Goal: Information Seeking & Learning: Check status

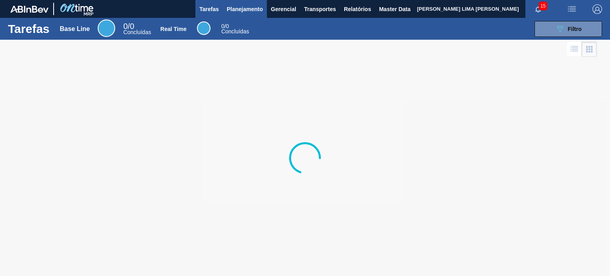
click at [248, 12] on span "Planejamento" at bounding box center [245, 9] width 36 height 10
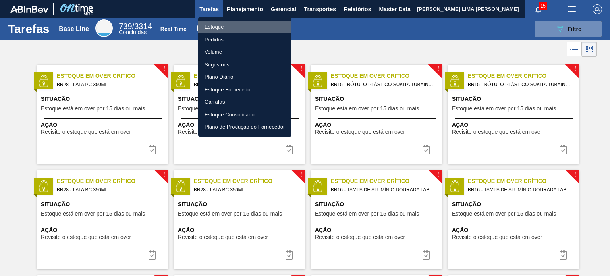
click at [244, 28] on li "Estoque" at bounding box center [244, 27] width 93 height 13
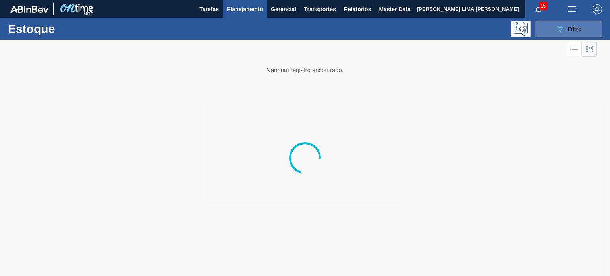
click at [541, 25] on button "089F7B8B-B2A5-4AFE-B5C0-19BA573D28AC Filtro" at bounding box center [569, 29] width 68 height 16
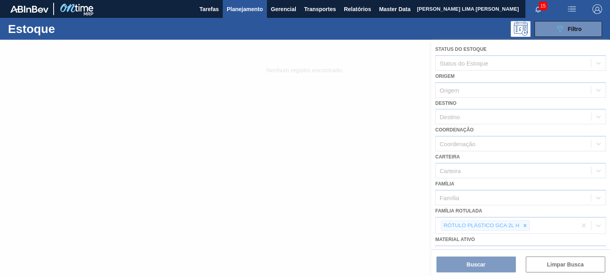
click at [532, 223] on div at bounding box center [305, 158] width 610 height 236
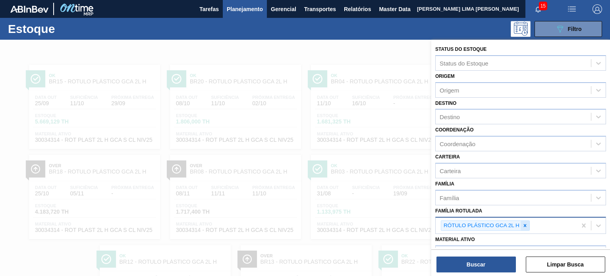
click at [525, 223] on icon at bounding box center [525, 226] width 6 height 6
type Rotulada "g"
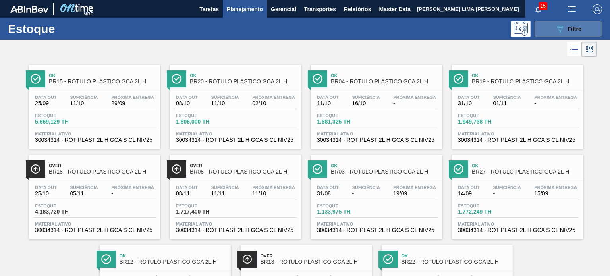
click at [573, 30] on span "Filtro" at bounding box center [575, 29] width 14 height 6
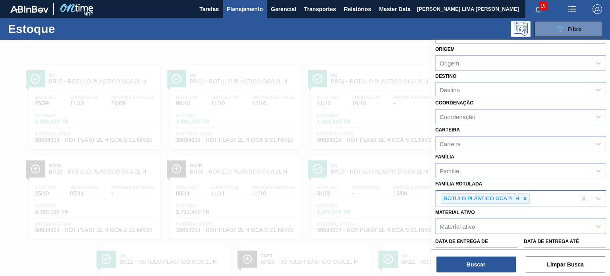
scroll to position [40, 0]
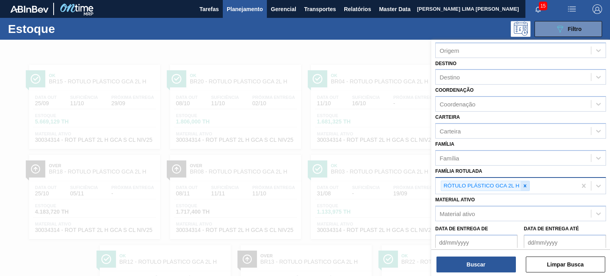
click at [527, 184] on icon at bounding box center [525, 186] width 6 height 6
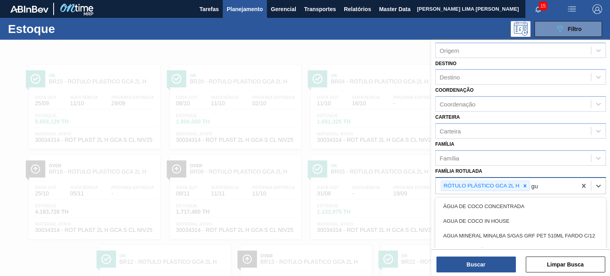
type Rotulada "g"
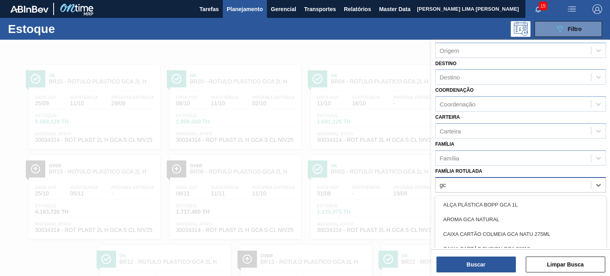
type Rotulada "g"
type Rotulada "rot plast 200"
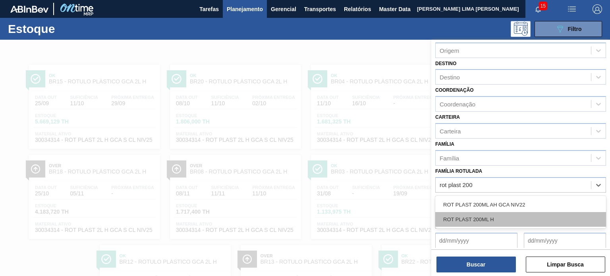
click at [485, 221] on div "ROT PLAST 200ML H" at bounding box center [520, 219] width 171 height 15
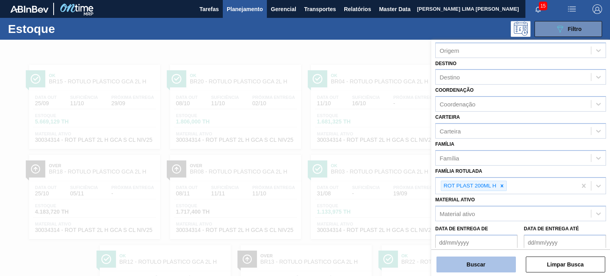
click at [490, 261] on button "Buscar" at bounding box center [476, 265] width 79 height 16
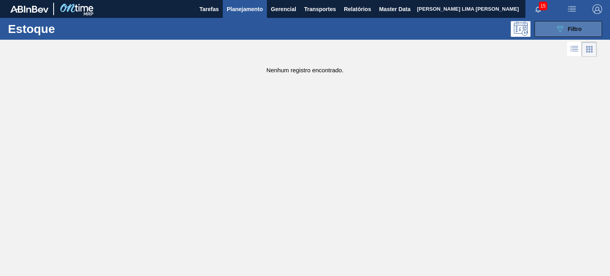
click at [547, 31] on button "089F7B8B-B2A5-4AFE-B5C0-19BA573D28AC Filtro" at bounding box center [569, 29] width 68 height 16
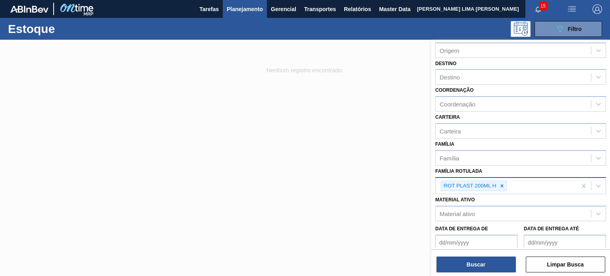
click at [497, 185] on div "ROT PLAST 200ML H" at bounding box center [469, 186] width 56 height 10
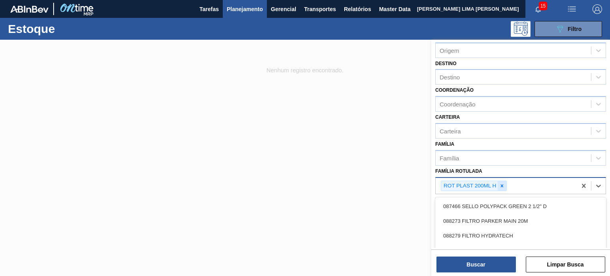
click at [501, 184] on icon at bounding box center [502, 185] width 3 height 3
click at [600, 12] on img "button" at bounding box center [598, 9] width 10 height 10
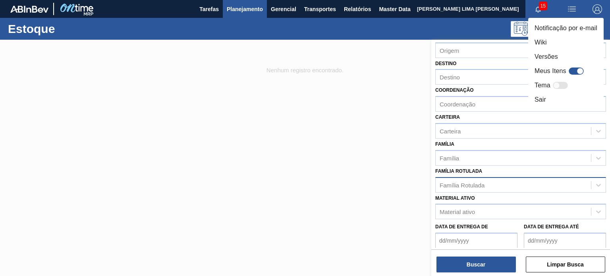
click at [407, 155] on div at bounding box center [305, 138] width 610 height 276
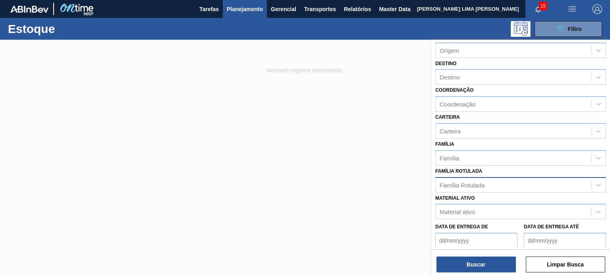
click at [476, 182] on div "Família Rotulada" at bounding box center [462, 185] width 45 height 7
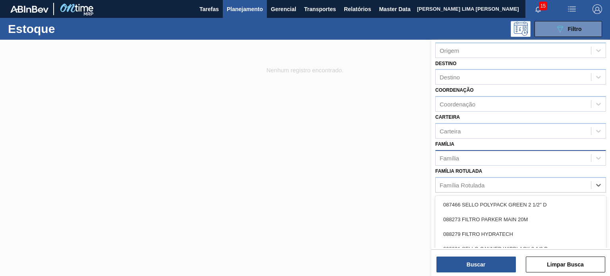
click at [462, 162] on div "Família" at bounding box center [513, 158] width 155 height 12
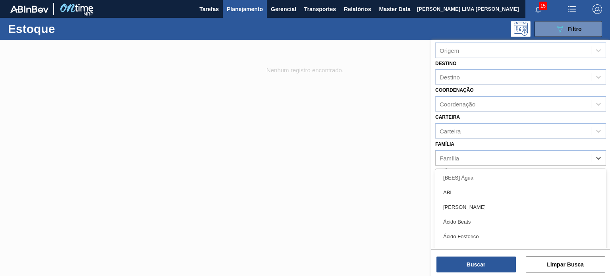
click at [468, 140] on div "Família option [BEES] Água focused, 1 of 101. 101 results available. Use Up and…" at bounding box center [520, 152] width 171 height 27
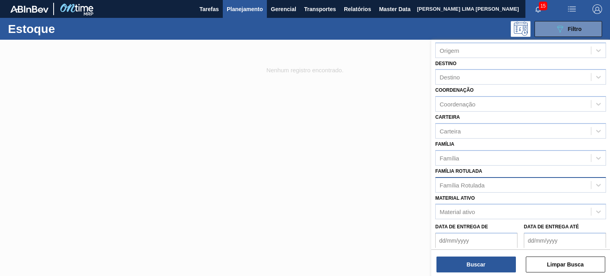
click at [472, 179] on div "Família Rotulada" at bounding box center [513, 185] width 155 height 12
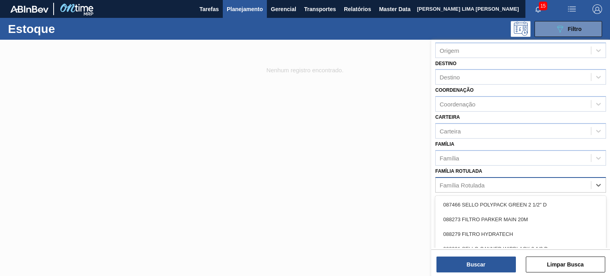
click at [456, 179] on div "Família Rotulada" at bounding box center [513, 185] width 155 height 12
type Rotulada "p"
type Rotulada "GCA 200"
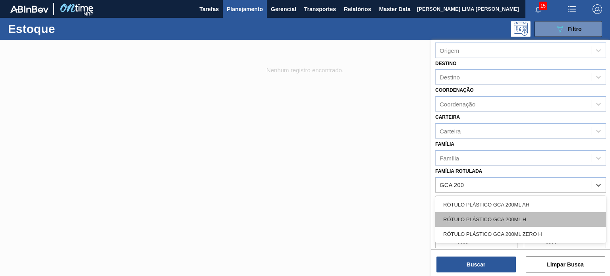
click at [478, 213] on div "RÓTULO PLÁSTICO GCA 200ML H" at bounding box center [520, 219] width 171 height 15
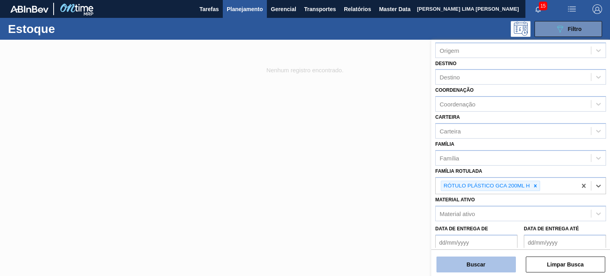
click at [484, 267] on button "Buscar" at bounding box center [476, 265] width 79 height 16
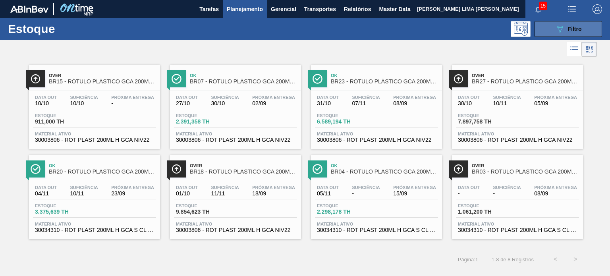
click at [590, 28] on button "089F7B8B-B2A5-4AFE-B5C0-19BA573D28AC Filtro" at bounding box center [569, 29] width 68 height 16
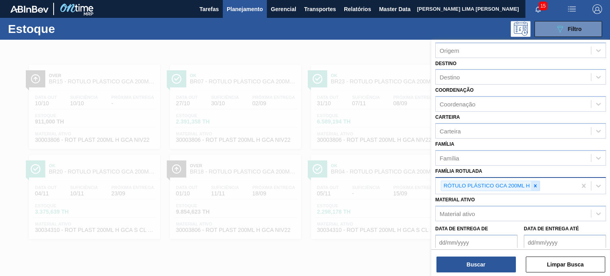
click at [538, 187] on div at bounding box center [535, 186] width 9 height 10
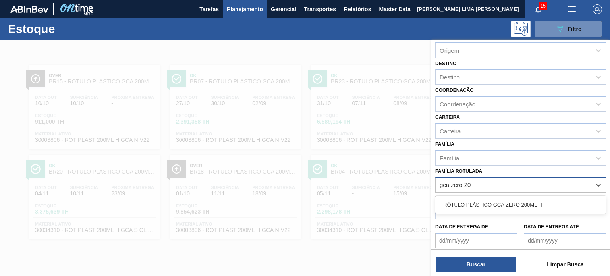
type Rotulada "gca zero 200"
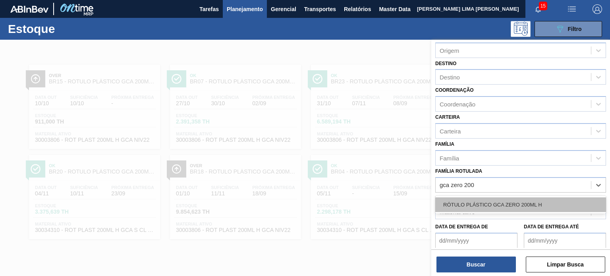
click at [534, 198] on div "RÓTULO PLÁSTICO GCA ZERO 200ML H" at bounding box center [520, 204] width 171 height 15
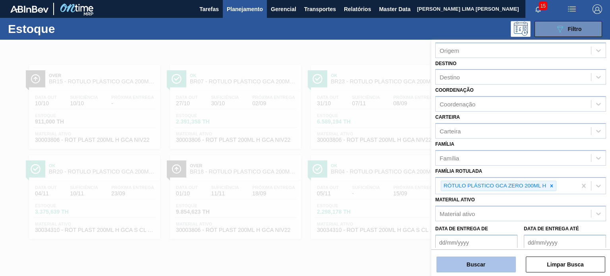
click at [494, 270] on button "Buscar" at bounding box center [476, 265] width 79 height 16
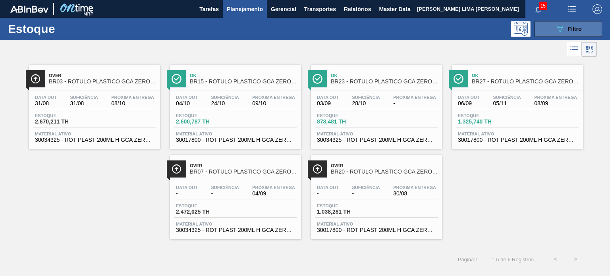
click at [568, 30] on span "Filtro" at bounding box center [575, 29] width 14 height 6
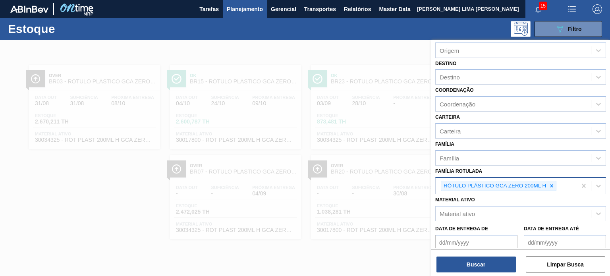
click at [563, 185] on div "RÓTULO PLÁSTICO GCA ZERO 200ML H" at bounding box center [506, 186] width 141 height 16
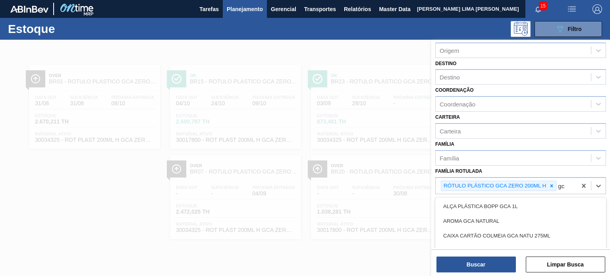
type Rotulada "gc"
click at [356, 256] on div at bounding box center [305, 178] width 610 height 276
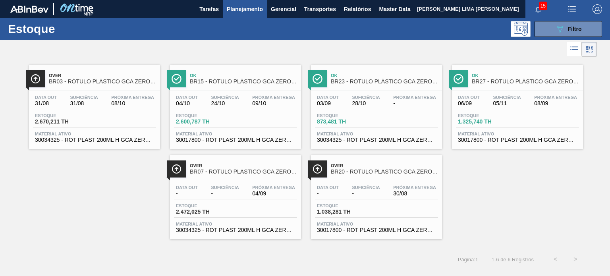
drag, startPoint x: 218, startPoint y: 186, endPoint x: 467, endPoint y: 131, distance: 255.0
click at [555, 27] on button "089F7B8B-B2A5-4AFE-B5C0-19BA573D28AC Filtro" at bounding box center [569, 29] width 68 height 16
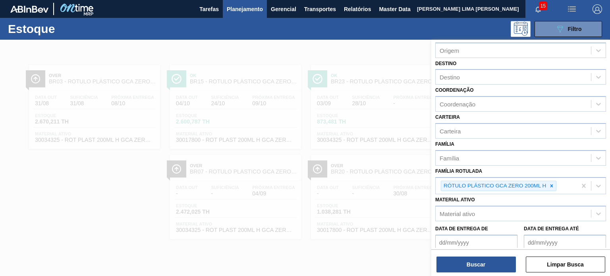
click at [350, 168] on div at bounding box center [305, 178] width 610 height 276
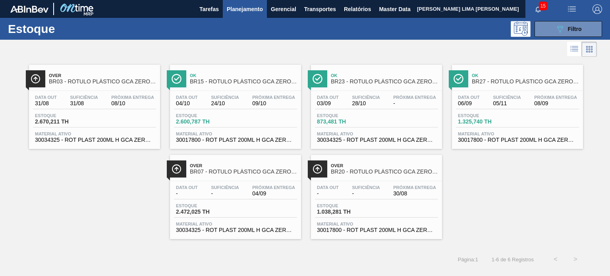
drag, startPoint x: 110, startPoint y: 98, endPoint x: 75, endPoint y: 174, distance: 83.9
click at [75, 174] on div "Over BR03 - RÓTULO PLÁSTICO GCA ZERO 200ML H Data out 31/08 Suficiência 31/08 P…" at bounding box center [305, 149] width 610 height 180
click at [561, 33] on icon "089F7B8B-B2A5-4AFE-B5C0-19BA573D28AC" at bounding box center [560, 29] width 10 height 10
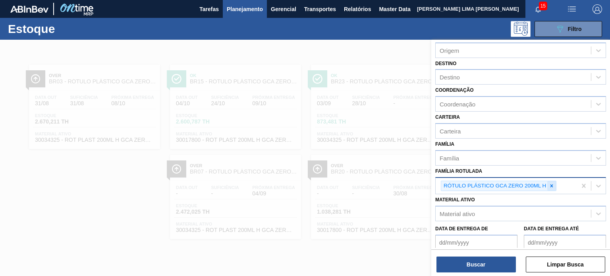
click at [551, 183] on icon at bounding box center [552, 186] width 6 height 6
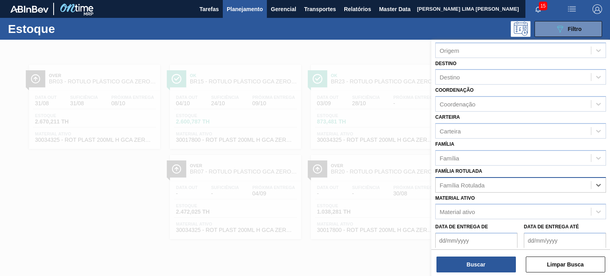
type Rotulada "3"
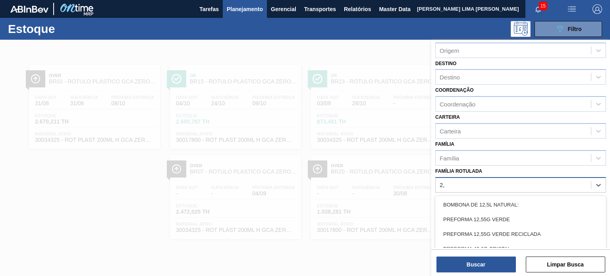
type Rotulada "2"
type Rotulada "gca 2,5"
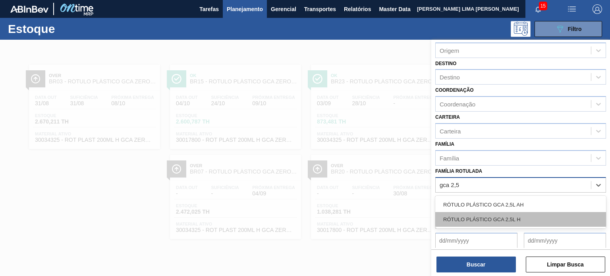
click at [524, 215] on div "RÓTULO PLÁSTICO GCA 2,5L H" at bounding box center [520, 219] width 171 height 15
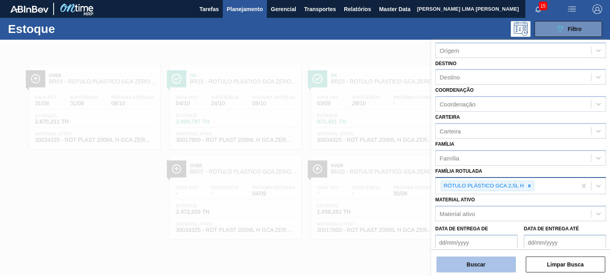
click at [496, 267] on button "Buscar" at bounding box center [476, 265] width 79 height 16
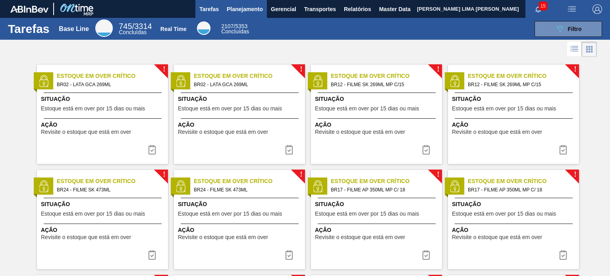
click at [242, 14] on button "Planejamento" at bounding box center [245, 9] width 44 height 18
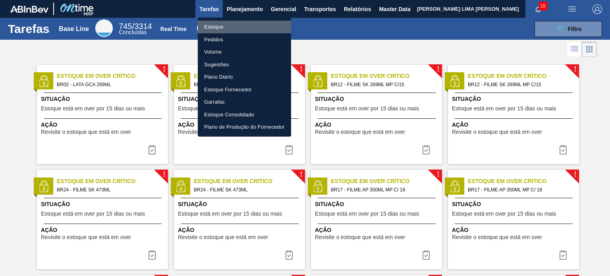
click at [228, 23] on li "Estoque" at bounding box center [244, 27] width 93 height 13
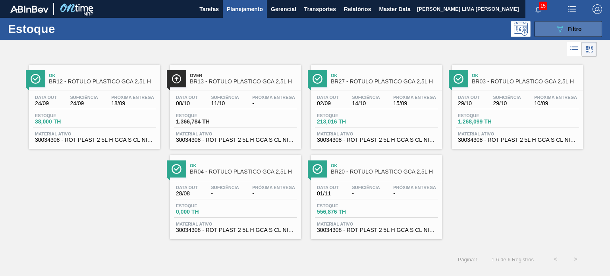
drag, startPoint x: 579, startPoint y: 30, endPoint x: 577, endPoint y: 35, distance: 5.0
click at [579, 30] on span "Filtro" at bounding box center [575, 29] width 14 height 6
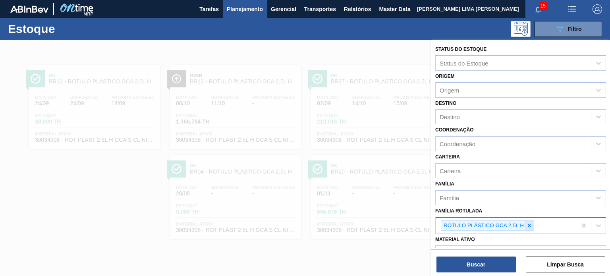
click at [528, 224] on icon at bounding box center [529, 225] width 3 height 3
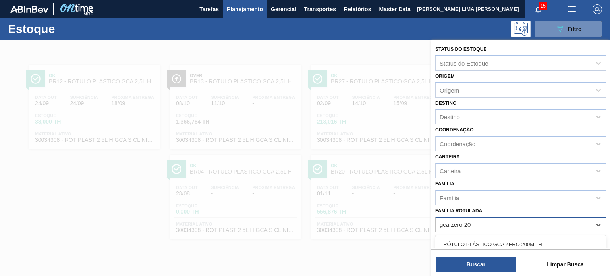
type Rotulada "gca zero 200"
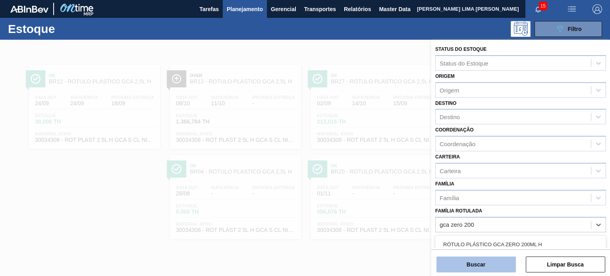
drag, startPoint x: 534, startPoint y: 241, endPoint x: 485, endPoint y: 271, distance: 57.8
click at [534, 241] on div "RÓTULO PLÁSTICO GCA ZERO 200ML H" at bounding box center [520, 244] width 171 height 15
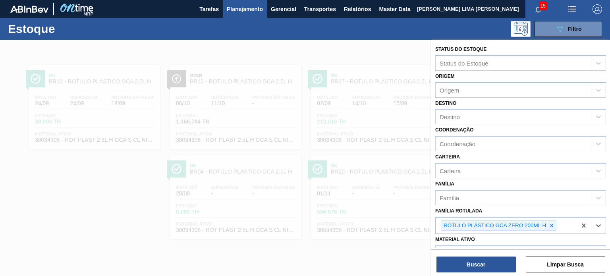
click at [480, 274] on div "Status do Estoque Status do Estoque Origem Origem Destino Destino Coordenação C…" at bounding box center [520, 159] width 179 height 238
click at [480, 269] on button "Buscar" at bounding box center [476, 265] width 79 height 16
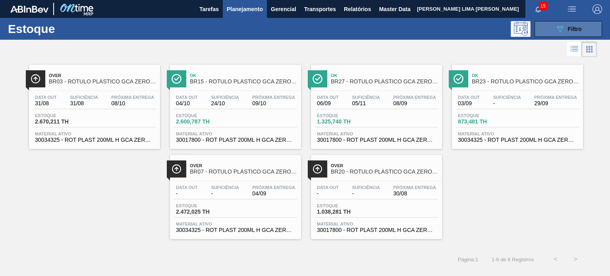
click at [556, 22] on button "089F7B8B-B2A5-4AFE-B5C0-19BA573D28AC Filtro" at bounding box center [569, 29] width 68 height 16
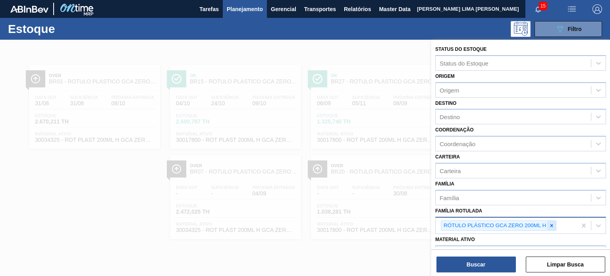
click at [550, 223] on icon at bounding box center [552, 226] width 6 height 6
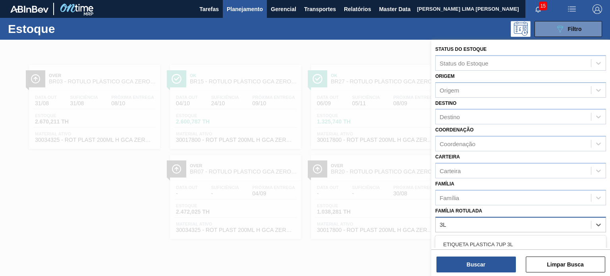
type Rotulada "3"
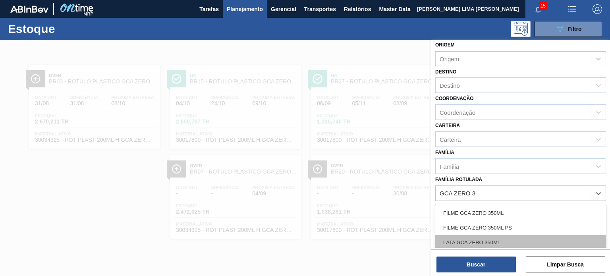
scroll to position [79, 0]
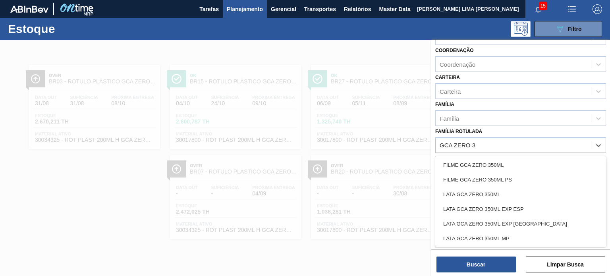
type Rotulada "GCA ZERO 3"
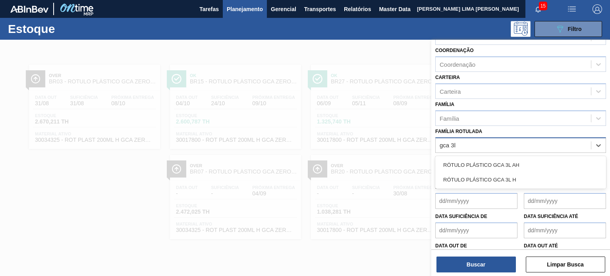
type Rotulada "gca 3l"
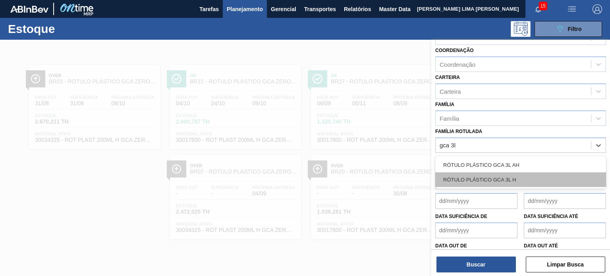
click at [475, 173] on div "RÓTULO PLÁSTICO GCA 3L H" at bounding box center [520, 179] width 171 height 15
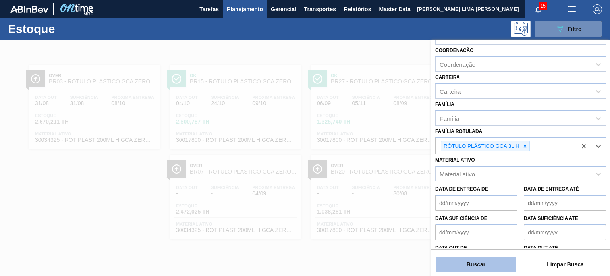
click at [475, 264] on button "Buscar" at bounding box center [476, 265] width 79 height 16
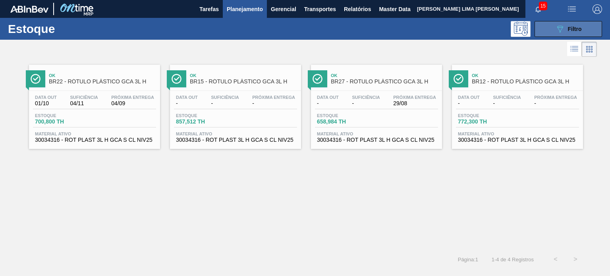
click at [560, 31] on icon "089F7B8B-B2A5-4AFE-B5C0-19BA573D28AC" at bounding box center [560, 29] width 10 height 10
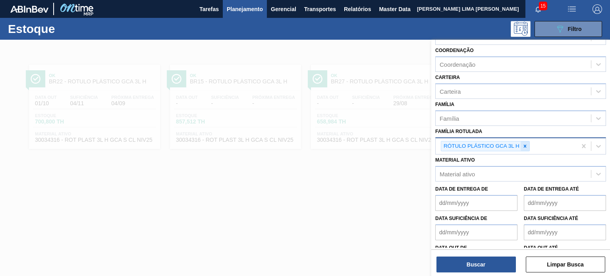
click at [523, 146] on icon at bounding box center [525, 146] width 6 height 6
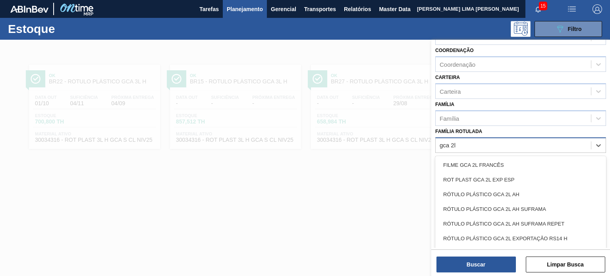
type Rotulada "gca 2l h"
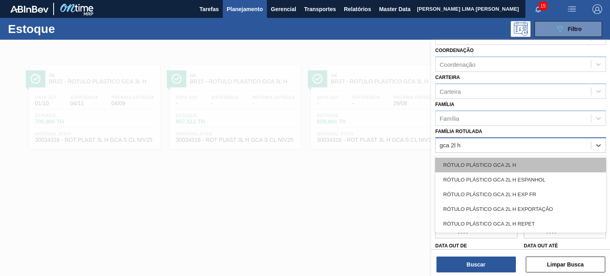
click at [505, 162] on div "RÓTULO PLÁSTICO GCA 2L H" at bounding box center [520, 165] width 171 height 15
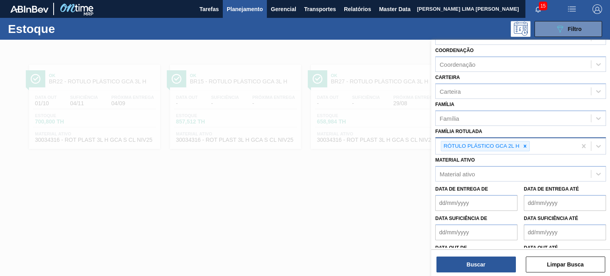
click at [487, 255] on div "Buscar Limpar Busca" at bounding box center [520, 261] width 179 height 22
click at [484, 258] on button "Buscar" at bounding box center [476, 265] width 79 height 16
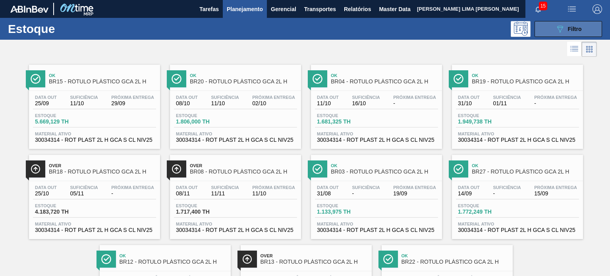
drag, startPoint x: 604, startPoint y: 29, endPoint x: 596, endPoint y: 32, distance: 8.2
click at [603, 29] on div "089F7B8B-B2A5-4AFE-B5C0-19BA573D28AC Filtro" at bounding box center [568, 29] width 75 height 16
click at [568, 27] on span "Filtro" at bounding box center [575, 29] width 14 height 6
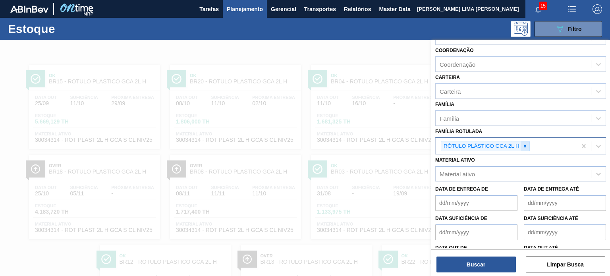
click at [525, 141] on div at bounding box center [525, 146] width 9 height 10
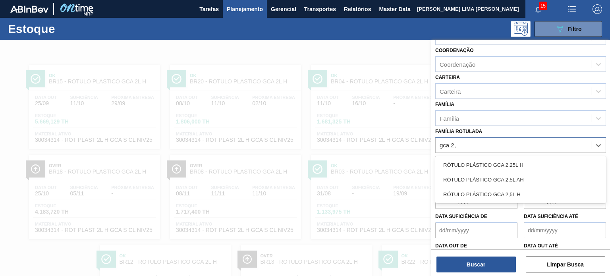
type Rotulada "gca 2,5"
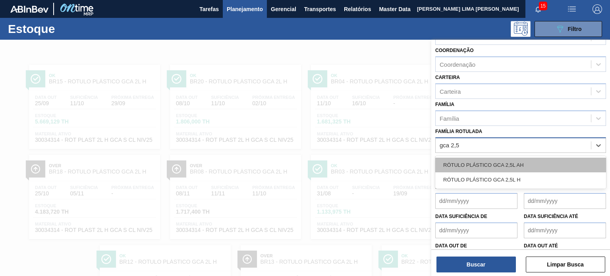
click at [513, 160] on div "RÓTULO PLÁSTICO GCA 2,5L AH" at bounding box center [520, 165] width 171 height 15
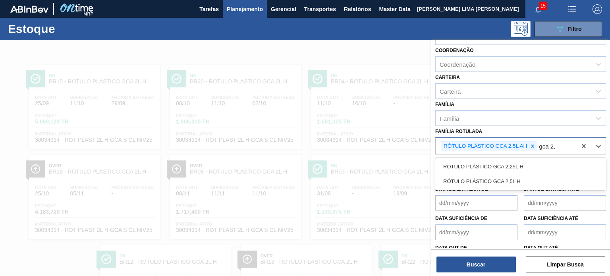
type Rotulada "gca 2,5"
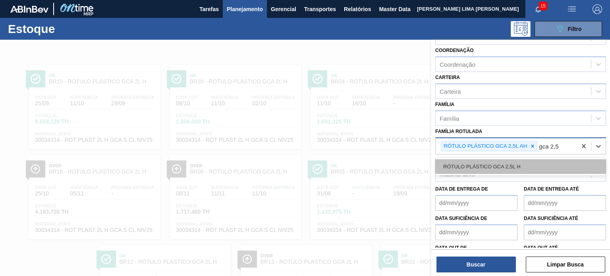
click at [524, 160] on div "RÓTULO PLÁSTICO GCA 2,5L H" at bounding box center [520, 166] width 171 height 15
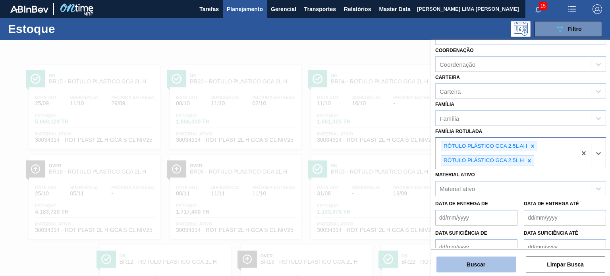
click at [501, 258] on button "Buscar" at bounding box center [476, 265] width 79 height 16
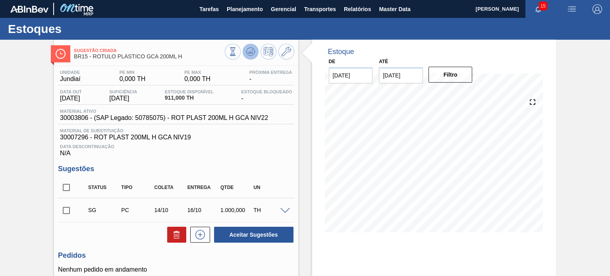
click at [251, 58] on button at bounding box center [251, 52] width 16 height 16
click at [67, 193] on input "checkbox" at bounding box center [66, 187] width 17 height 17
checkbox input "true"
click at [254, 137] on span "30007296 - ROT PLAST 200ML H GCA NIV19" at bounding box center [176, 137] width 232 height 7
click at [345, 76] on input "28/08/2025" at bounding box center [351, 76] width 44 height 16
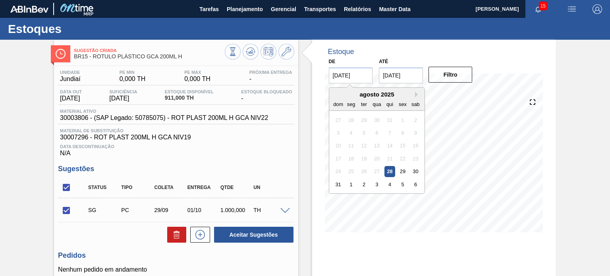
click at [413, 71] on input "31/01/2026" at bounding box center [401, 76] width 44 height 16
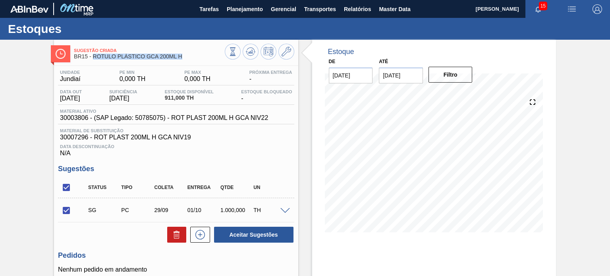
drag, startPoint x: 145, startPoint y: 58, endPoint x: 93, endPoint y: 58, distance: 52.1
click at [93, 58] on span "BR15 - RÓTULO PLÁSTICO GCA 200ML H" at bounding box center [149, 57] width 151 height 6
copy span "RÓTULO PLÁSTICO GCA 200ML H"
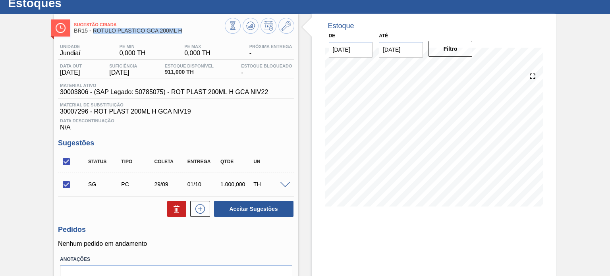
scroll to position [40, 0]
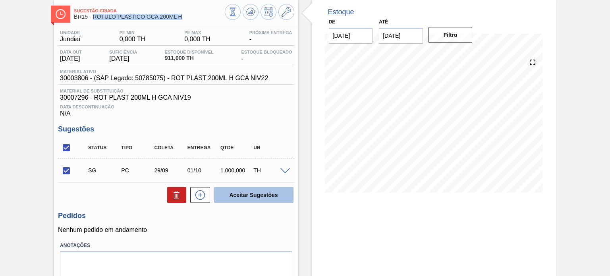
click at [239, 193] on button "Aceitar Sugestões" at bounding box center [253, 195] width 79 height 16
checkbox input "false"
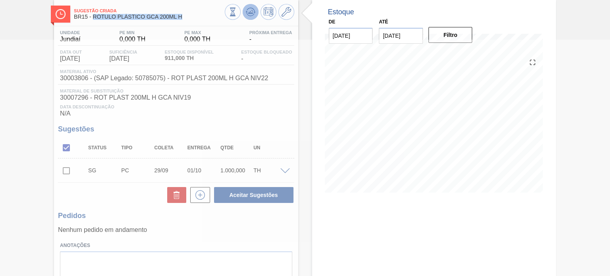
click at [246, 13] on icon at bounding box center [250, 14] width 8 height 4
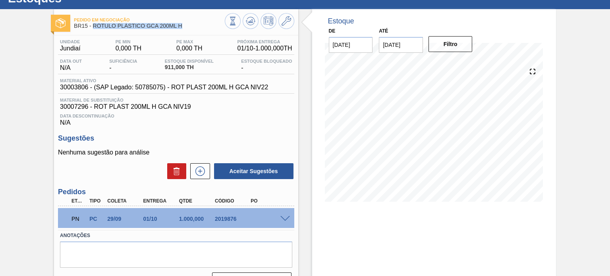
scroll to position [65, 0]
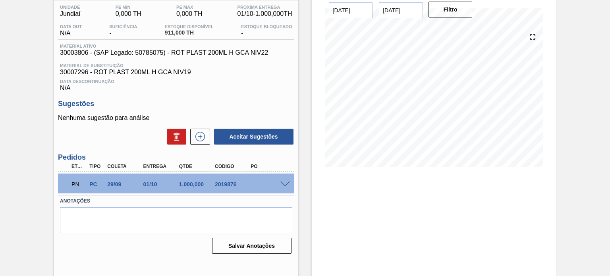
click at [284, 182] on span at bounding box center [286, 185] width 10 height 6
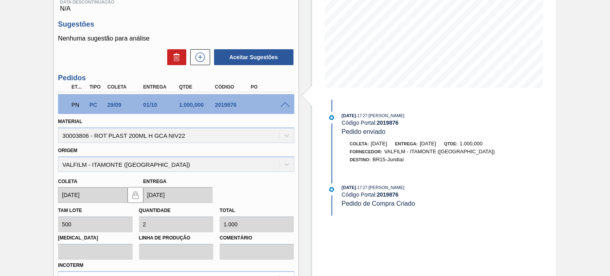
scroll to position [0, 0]
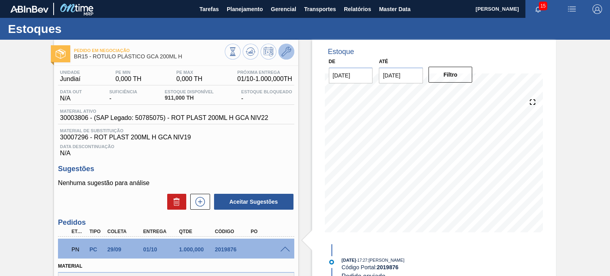
click at [283, 48] on icon at bounding box center [287, 52] width 10 height 10
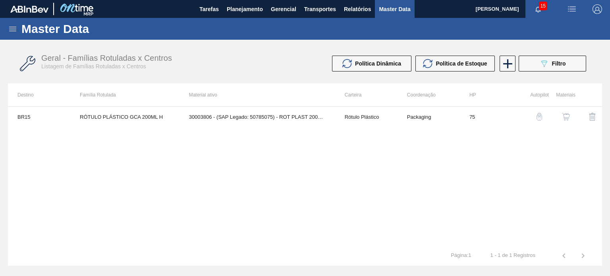
click at [563, 115] on img "button" at bounding box center [566, 117] width 8 height 8
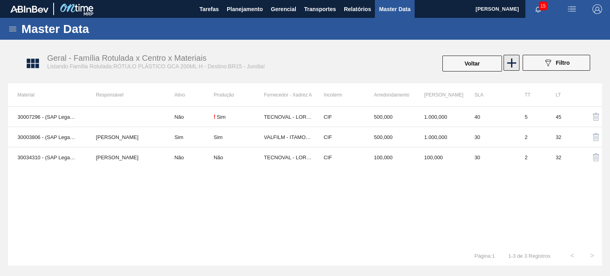
click at [515, 62] on icon at bounding box center [511, 62] width 15 height 15
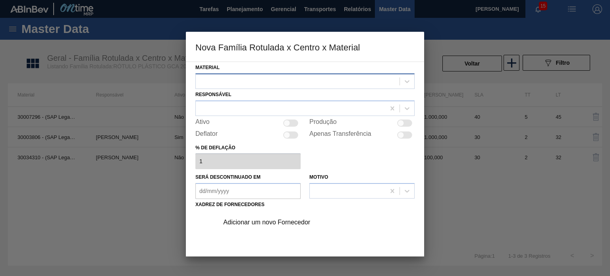
click at [275, 83] on div at bounding box center [298, 81] width 204 height 12
click at [285, 82] on div at bounding box center [298, 81] width 204 height 12
click at [284, 83] on div at bounding box center [298, 81] width 204 height 12
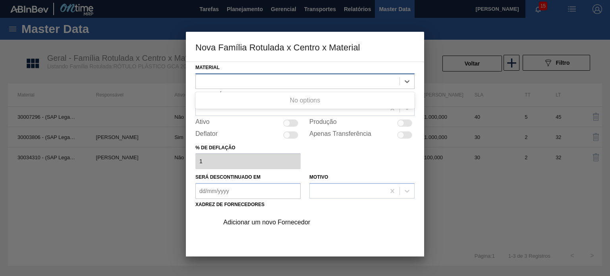
click at [284, 83] on div at bounding box center [298, 81] width 204 height 12
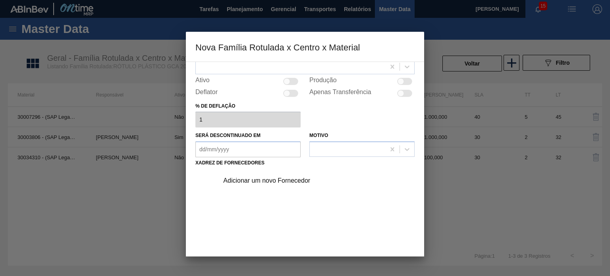
scroll to position [81, 0]
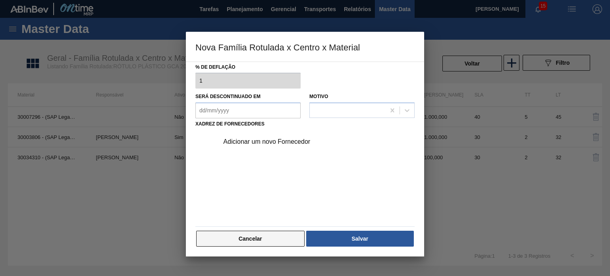
click at [239, 239] on button "Cancelar" at bounding box center [250, 239] width 108 height 16
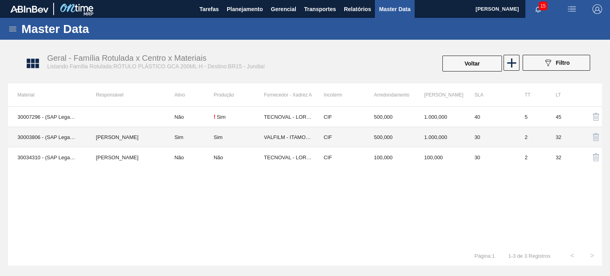
click at [250, 141] on td "Sim" at bounding box center [239, 137] width 50 height 20
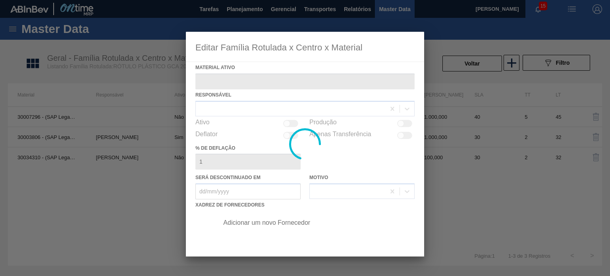
type ativo "30003806 - (SAP Legado: 50785075) - ROT PLAST 200ML H GCA NIV22"
checkbox input "true"
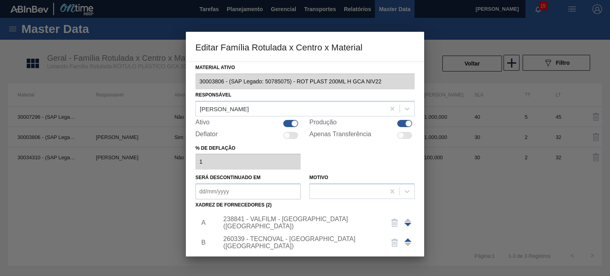
click at [161, 124] on div at bounding box center [305, 138] width 610 height 276
click at [178, 113] on div at bounding box center [305, 138] width 610 height 276
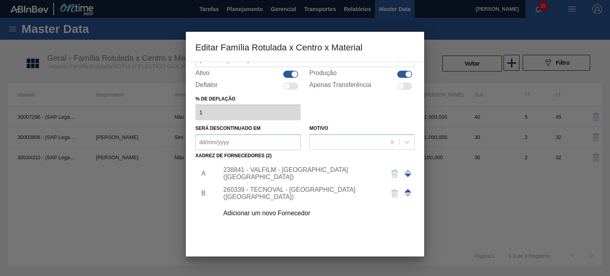
scroll to position [81, 0]
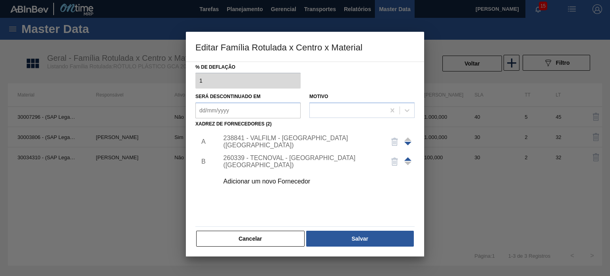
click at [247, 228] on div "Material ativo 30003806 - (SAP Legado: 50785075) - ROT PLAST 200ML H GCA NIV22 …" at bounding box center [304, 114] width 219 height 267
click at [248, 240] on button "Cancelar" at bounding box center [250, 239] width 108 height 16
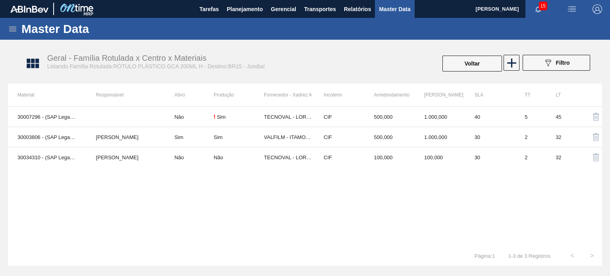
click at [261, 106] on th "Produção" at bounding box center [239, 94] width 50 height 23
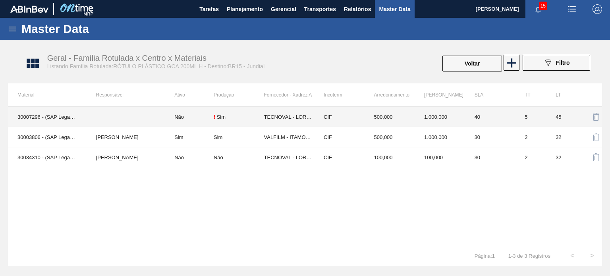
click at [282, 120] on td "TECNOVAL - LORENA (SP)" at bounding box center [289, 117] width 50 height 20
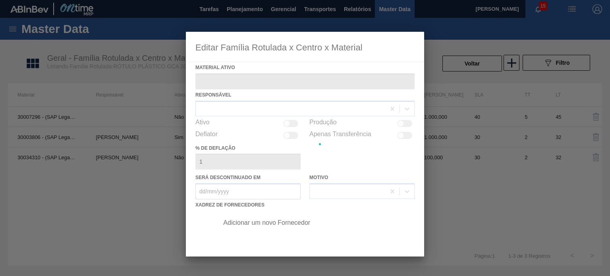
type ativo "30007296 - (SAP Legado: 50458668) - ROT PLAST 200ML H GCA NIV19"
checkbox input "true"
type deflação "13"
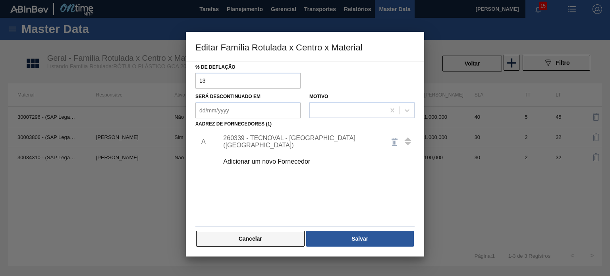
click at [250, 236] on button "Cancelar" at bounding box center [250, 239] width 108 height 16
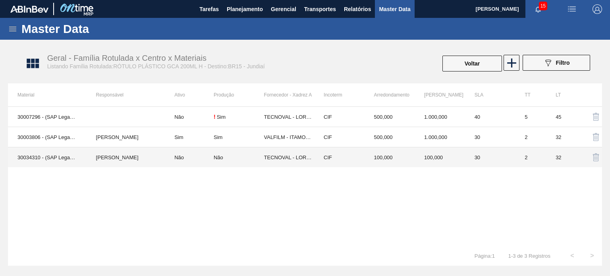
click at [271, 155] on td "TECNOVAL - LORENA (SP)" at bounding box center [289, 157] width 50 height 20
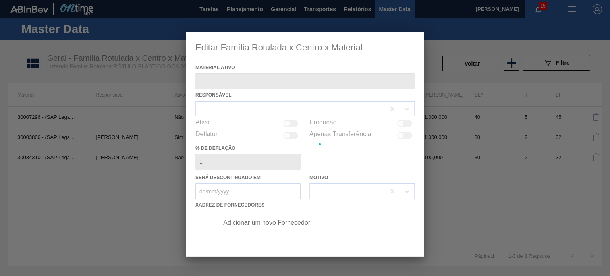
type ativo "30034310 - (SAP Legado: 50849275) - ROT PLAST 200ML H GCA S CL NIV25"
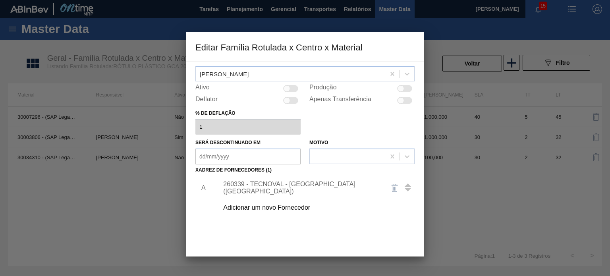
scroll to position [79, 0]
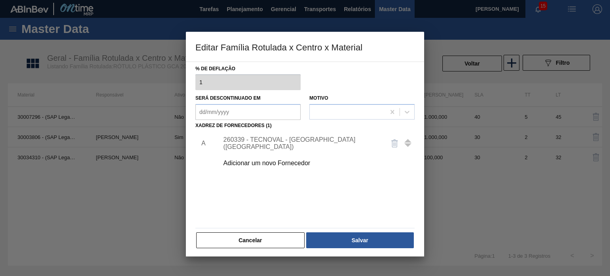
click at [292, 162] on div "Adicionar um novo Fornecedor" at bounding box center [301, 163] width 156 height 7
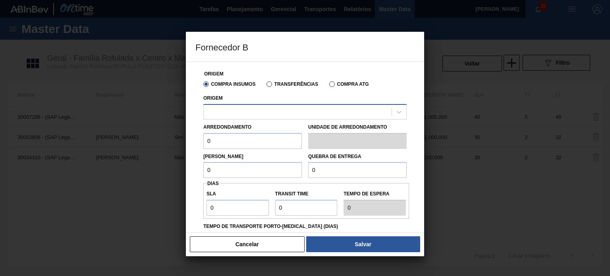
click at [292, 111] on div at bounding box center [298, 112] width 188 height 12
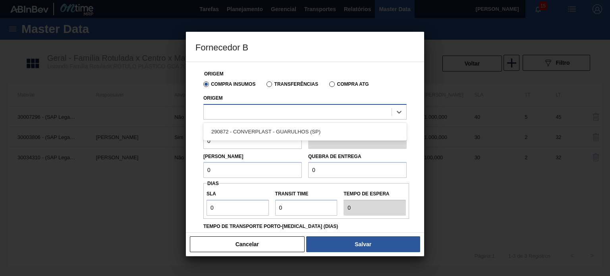
click at [292, 111] on div at bounding box center [298, 112] width 188 height 12
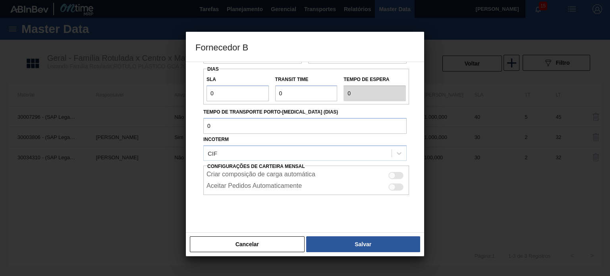
scroll to position [126, 0]
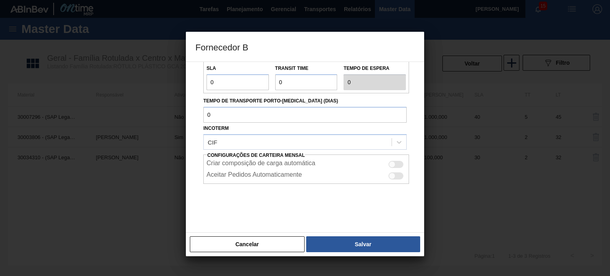
click at [255, 252] on div "Cancelar Salvar" at bounding box center [305, 244] width 238 height 24
click at [254, 246] on button "Cancelar" at bounding box center [247, 244] width 115 height 16
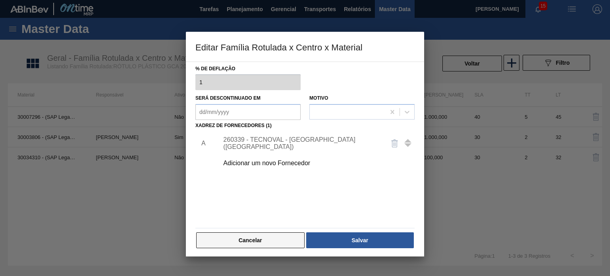
click at [270, 235] on button "Cancelar" at bounding box center [250, 240] width 108 height 16
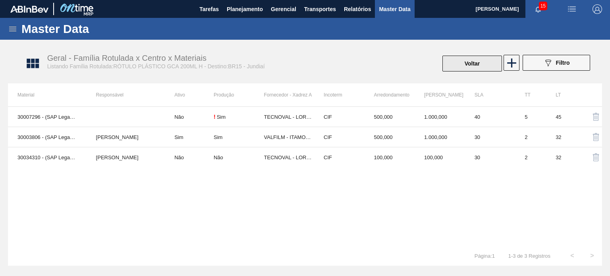
click at [464, 70] on button "Voltar" at bounding box center [473, 64] width 60 height 16
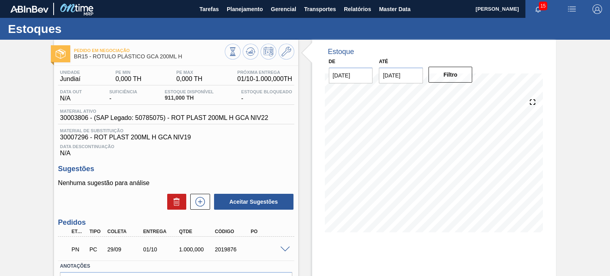
click at [223, 249] on div "2019876" at bounding box center [232, 249] width 39 height 6
copy div "2019876"
click at [232, 248] on div "2019876" at bounding box center [232, 249] width 39 height 6
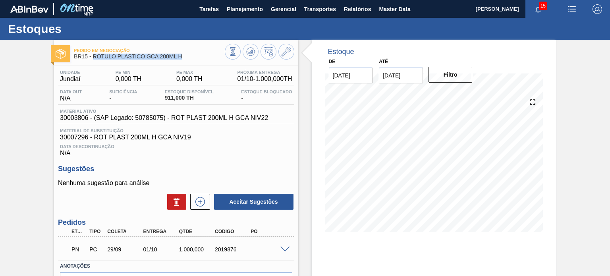
drag, startPoint x: 184, startPoint y: 58, endPoint x: 92, endPoint y: 59, distance: 92.2
click at [92, 59] on span "BR15 - RÓTULO PLÁSTICO GCA 200ML H" at bounding box center [149, 57] width 151 height 6
copy span "RÓTULO PLÁSTICO GCA 200ML H"
click at [223, 136] on span "30007296 - ROT PLAST 200ML H GCA NIV19" at bounding box center [176, 137] width 232 height 7
click at [303, 109] on div "Estoque De 28/08/2025 Até 31/01/2026 Filtro 31/08 Projeção de Estoque 911 Nec.S…" at bounding box center [427, 191] width 258 height 302
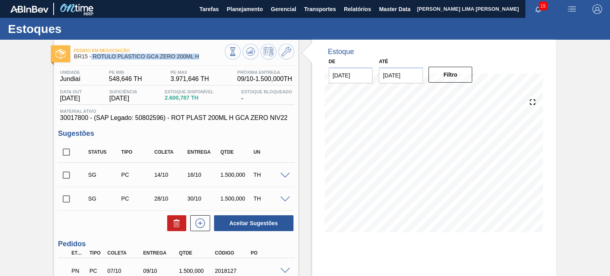
drag, startPoint x: 205, startPoint y: 60, endPoint x: 92, endPoint y: 58, distance: 113.2
click at [92, 58] on div "Pedido em Negociação BR15 - RÓTULO PLÁSTICO GCA ZERO 200ML H" at bounding box center [149, 54] width 151 height 18
copy span "RÓTULO PLÁSTICO GCA ZERO 200ML H"
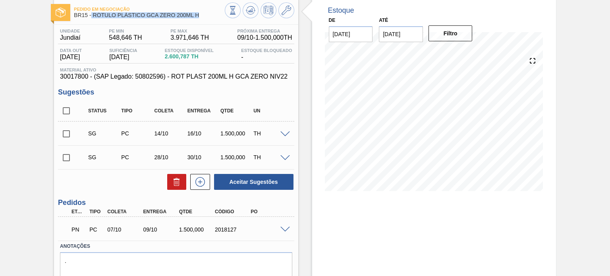
scroll to position [71, 0]
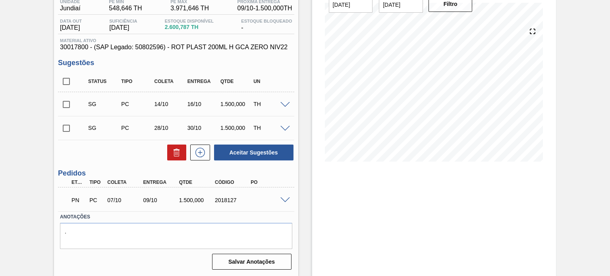
click at [224, 198] on div "2018127" at bounding box center [232, 200] width 39 height 6
copy div "2018127"
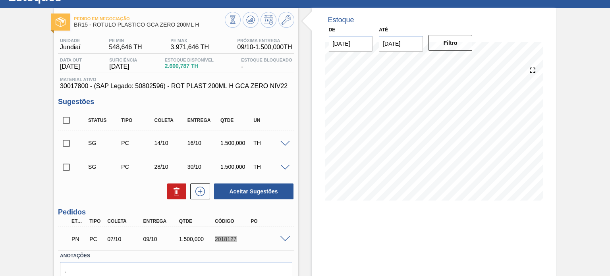
scroll to position [0, 0]
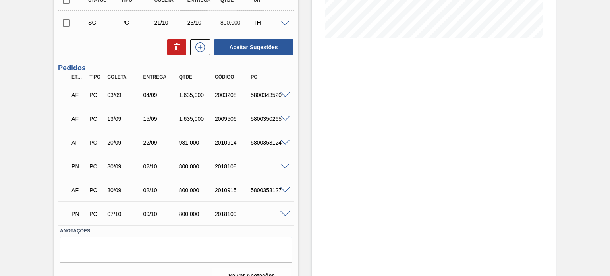
scroll to position [199, 0]
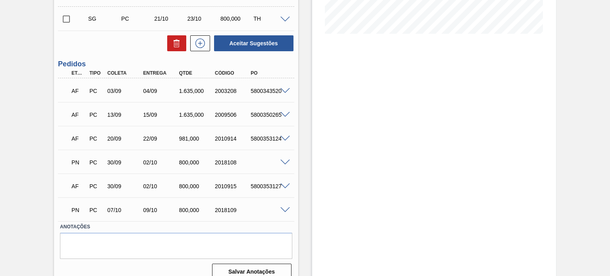
click at [230, 93] on div "2003208" at bounding box center [232, 91] width 39 height 6
copy div "2003208"
click at [230, 114] on div "2009506" at bounding box center [232, 115] width 39 height 6
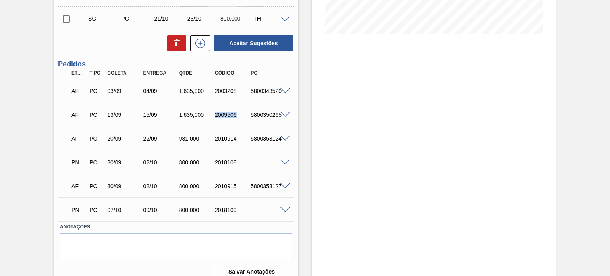
copy div "2009506"
click at [225, 139] on div "2010914" at bounding box center [232, 138] width 39 height 6
copy div "2010914"
click at [226, 164] on div "2018108" at bounding box center [232, 162] width 39 height 6
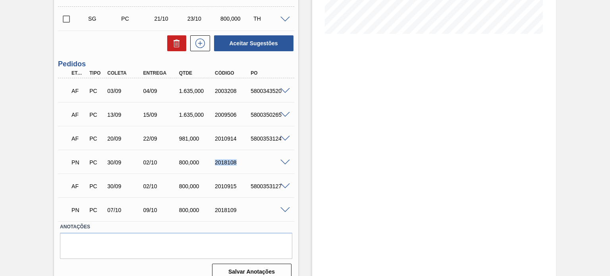
click at [226, 164] on div "2018108" at bounding box center [232, 162] width 39 height 6
copy div "2018108"
click at [225, 185] on div "2010915" at bounding box center [232, 186] width 39 height 6
copy div "2010915"
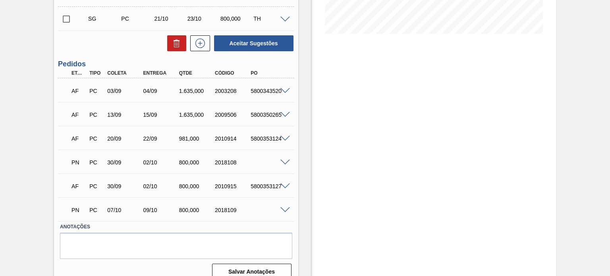
click at [235, 211] on div "2018109" at bounding box center [232, 210] width 39 height 6
click at [232, 210] on div "2018109" at bounding box center [232, 210] width 39 height 6
copy div "2018109"
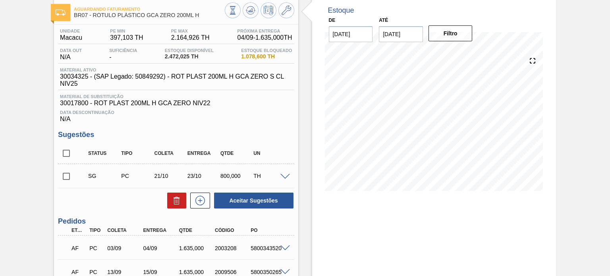
scroll to position [0, 0]
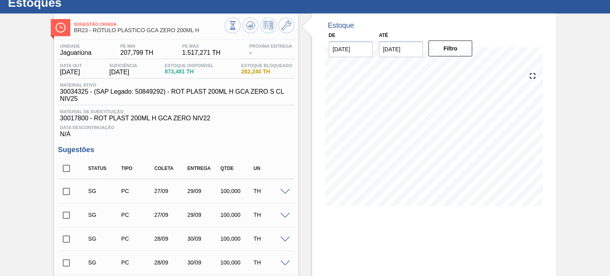
scroll to position [40, 0]
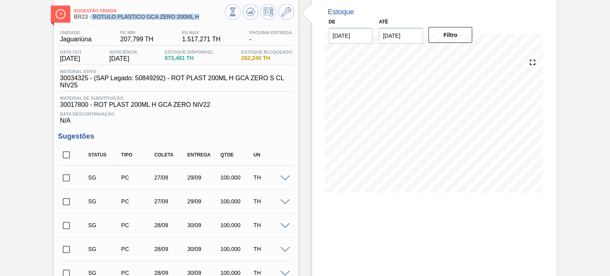
drag, startPoint x: 198, startPoint y: 17, endPoint x: 92, endPoint y: 15, distance: 106.1
click at [92, 15] on span "BR23 - RÓTULO PLÁSTICO GCA ZERO 200ML H" at bounding box center [149, 17] width 151 height 6
copy span "RÓTULO PLÁSTICO GCA ZERO 200ML H"
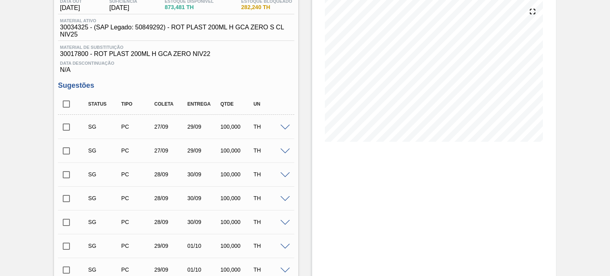
scroll to position [159, 0]
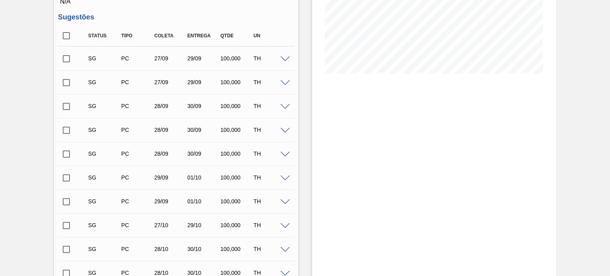
click at [281, 59] on span at bounding box center [286, 59] width 10 height 6
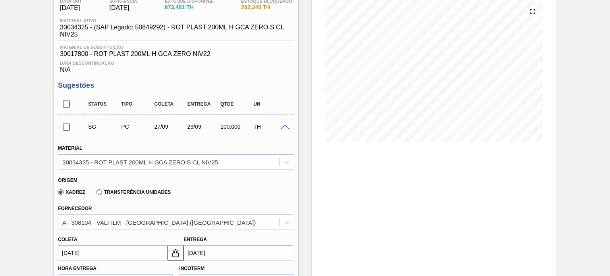
scroll to position [0, 0]
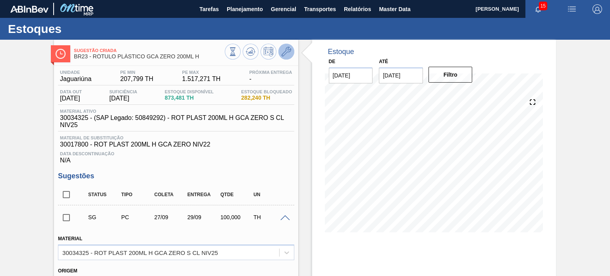
click at [283, 56] on icon at bounding box center [287, 52] width 10 height 10
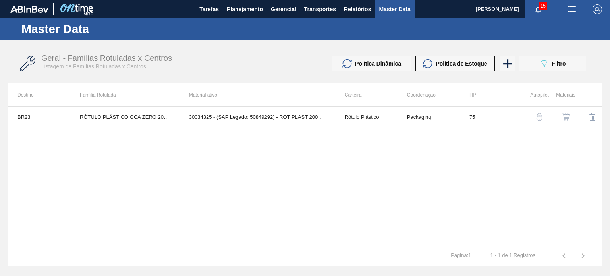
click at [564, 118] on img "button" at bounding box center [566, 117] width 8 height 8
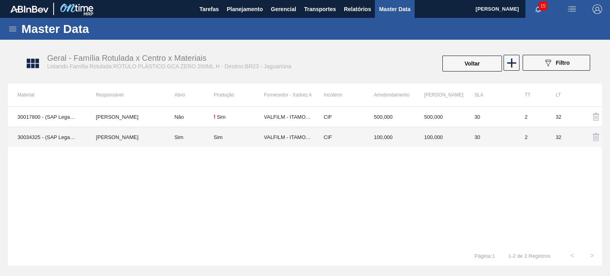
click at [472, 141] on td "30" at bounding box center [490, 137] width 50 height 20
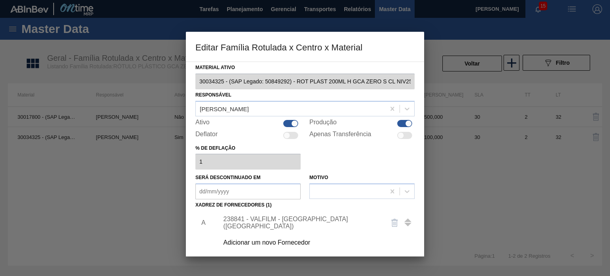
click at [272, 221] on div "238841 - VALFILM - ITAMONTE (MG)" at bounding box center [301, 223] width 156 height 14
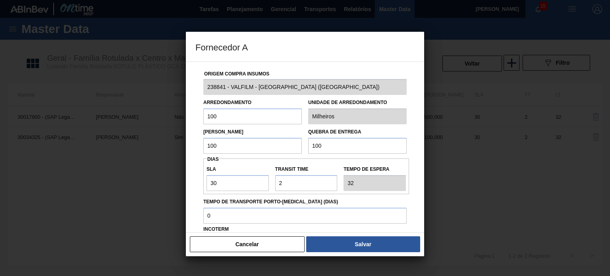
drag, startPoint x: 324, startPoint y: 147, endPoint x: 306, endPoint y: 143, distance: 17.9
click at [306, 143] on div "Quebra de entrega 100" at bounding box center [357, 139] width 105 height 27
type input "5"
type input "2.500"
drag, startPoint x: 232, startPoint y: 147, endPoint x: 187, endPoint y: 149, distance: 45.7
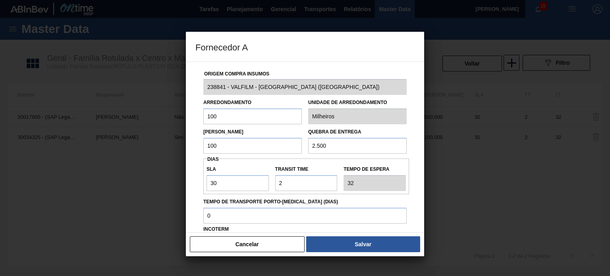
click at [186, 147] on div "Origem Compra Insumos 238841 - VALFILM - ITAMONTE (MG) Arredondamento 100 Unida…" at bounding box center [305, 147] width 238 height 171
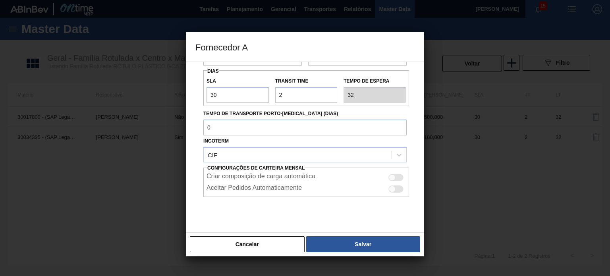
scroll to position [101, 0]
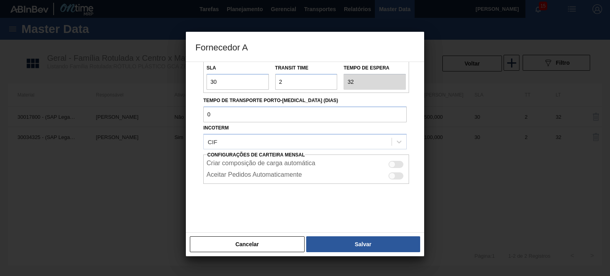
type input "1.000"
click at [402, 163] on div at bounding box center [396, 164] width 15 height 7
checkbox input "true"
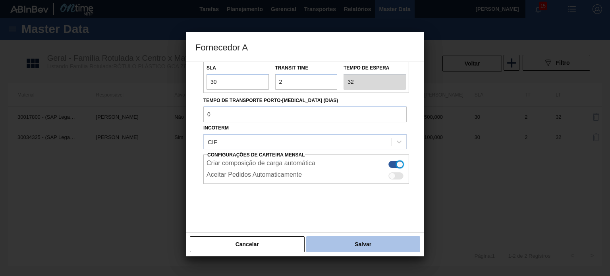
click at [366, 249] on button "Salvar" at bounding box center [363, 244] width 114 height 16
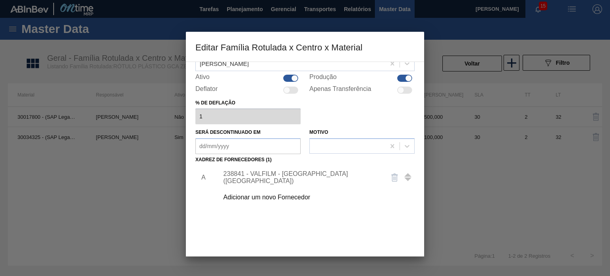
scroll to position [81, 0]
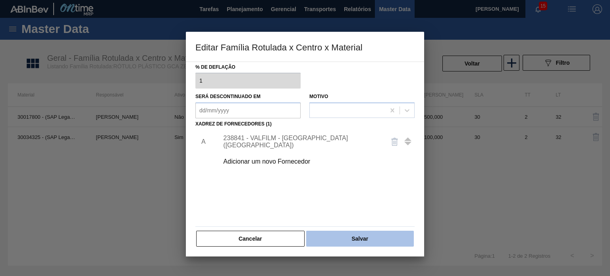
click at [367, 236] on button "Salvar" at bounding box center [360, 239] width 108 height 16
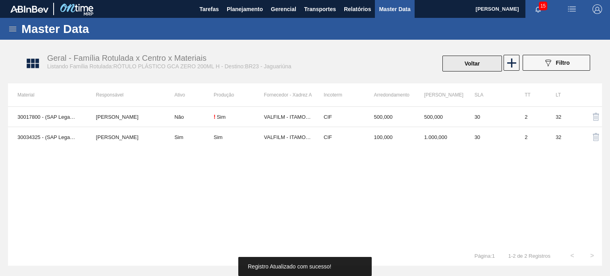
click at [466, 69] on button "Voltar" at bounding box center [473, 64] width 60 height 16
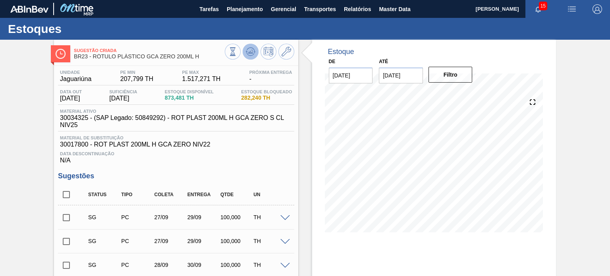
click at [253, 57] on button at bounding box center [251, 52] width 16 height 16
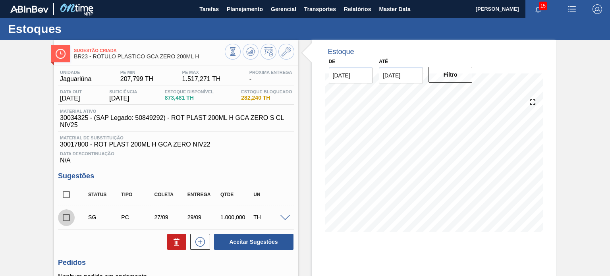
click at [71, 217] on input "checkbox" at bounding box center [66, 217] width 17 height 17
click at [245, 246] on button "Aceitar Sugestões" at bounding box center [253, 242] width 79 height 16
checkbox input "false"
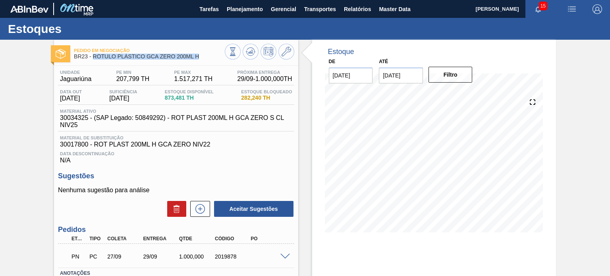
drag, startPoint x: 201, startPoint y: 55, endPoint x: 92, endPoint y: 56, distance: 109.3
click at [92, 56] on span "BR23 - RÓTULO PLÁSTICO GCA ZERO 200ML H" at bounding box center [149, 57] width 151 height 6
copy span "RÓTULO PLÁSTICO GCA ZERO 200ML H"
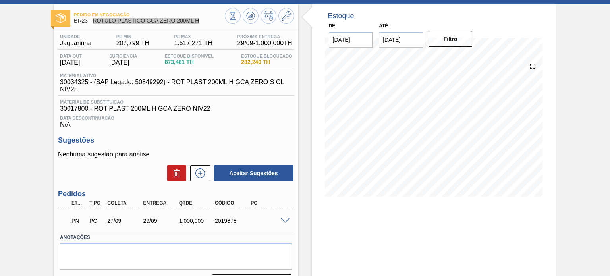
scroll to position [65, 0]
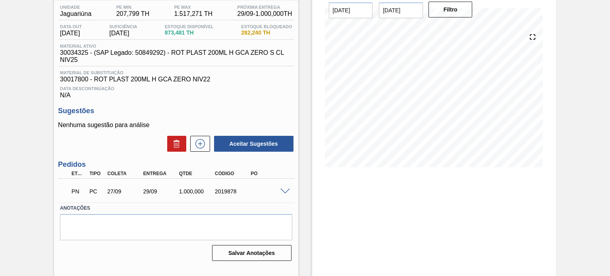
click at [226, 192] on div "2019878" at bounding box center [232, 191] width 39 height 6
copy div "2019878"
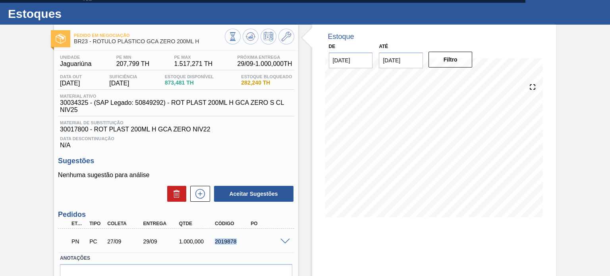
scroll to position [0, 0]
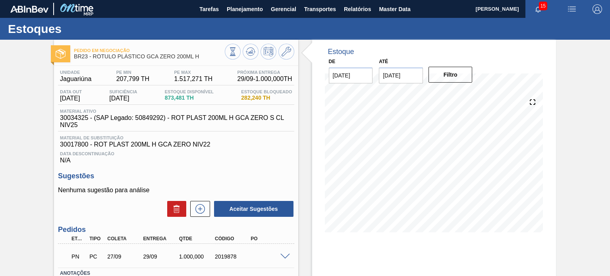
click at [256, 46] on div at bounding box center [260, 53] width 70 height 18
click at [251, 54] on icon at bounding box center [251, 52] width 10 height 10
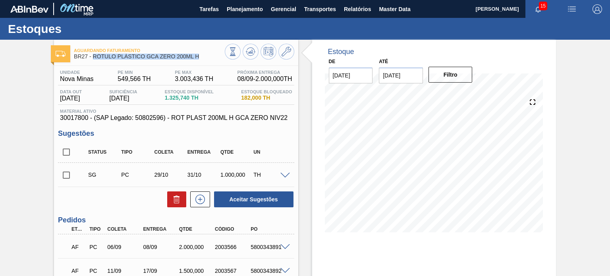
drag, startPoint x: 203, startPoint y: 57, endPoint x: 92, endPoint y: 59, distance: 110.5
click at [92, 59] on span "BR27 - RÓTULO PLÁSTICO GCA ZERO 200ML H" at bounding box center [149, 57] width 151 height 6
copy span "RÓTULO PLÁSTICO GCA ZERO 200ML H"
click at [322, 100] on div "28/08 Projeção de Estoque 625.744 [DOMAIN_NAME] 699.996 Política Objetiva 1,776…" at bounding box center [434, 164] width 225 height 159
click at [301, 121] on div "Estoque De [DATE] Até [DATE] Filtro 28/08 Projeção de Estoque 625.744 [DOMAIN_N…" at bounding box center [427, 205] width 258 height 331
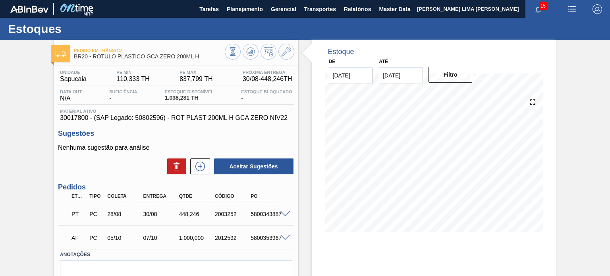
click at [283, 212] on span at bounding box center [286, 214] width 10 height 6
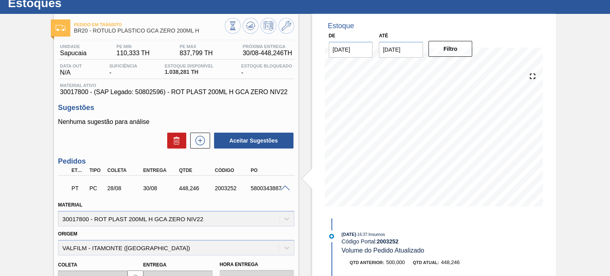
scroll to position [40, 0]
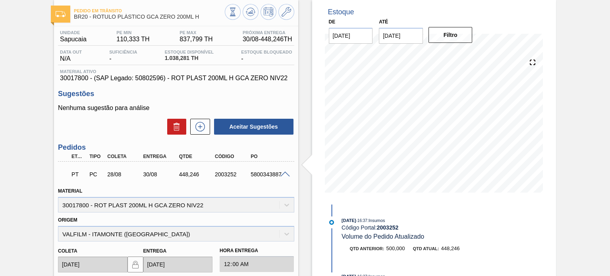
click at [285, 172] on span at bounding box center [286, 175] width 10 height 6
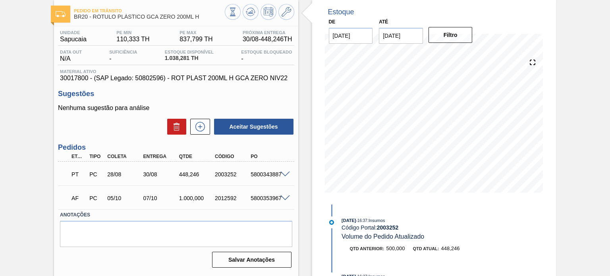
click at [284, 197] on span at bounding box center [286, 198] width 10 height 6
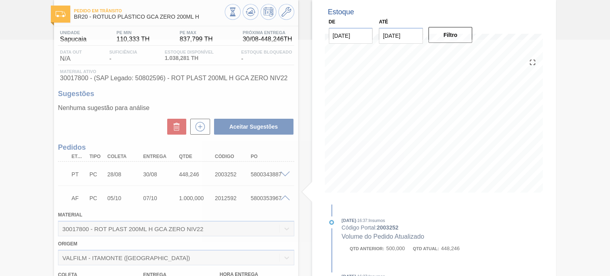
click at [234, 197] on div at bounding box center [305, 158] width 610 height 236
click at [228, 197] on div at bounding box center [305, 158] width 610 height 236
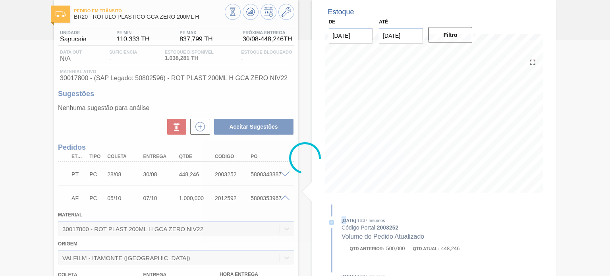
click at [228, 197] on div at bounding box center [305, 158] width 610 height 236
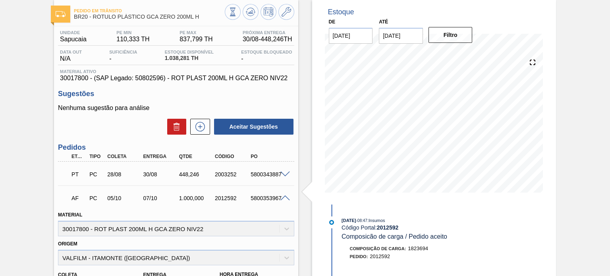
click at [228, 197] on div "2012592" at bounding box center [232, 198] width 39 height 6
copy div "2012592"
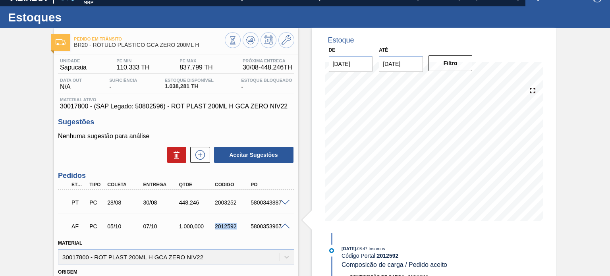
scroll to position [0, 0]
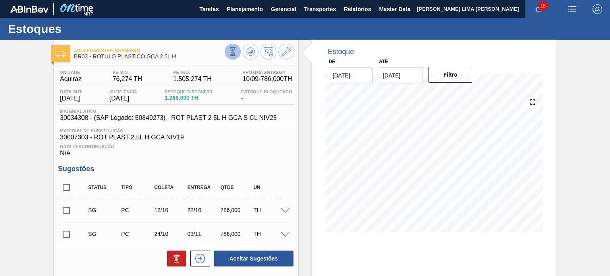
click at [229, 55] on icon at bounding box center [232, 51] width 9 height 9
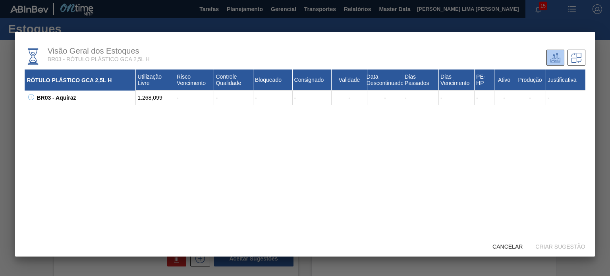
click at [33, 99] on icon at bounding box center [31, 97] width 6 height 6
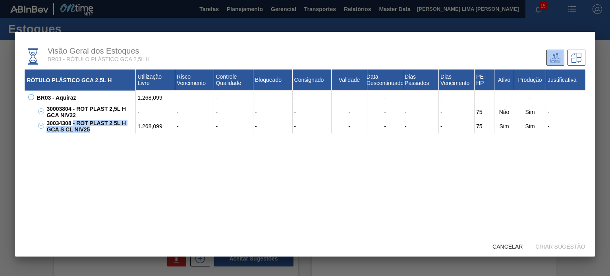
drag, startPoint x: 82, startPoint y: 129, endPoint x: 72, endPoint y: 124, distance: 11.2
click at [72, 124] on div "30034308 - ROT PLAST 2 5L H GCA S CL NIV25" at bounding box center [90, 126] width 91 height 14
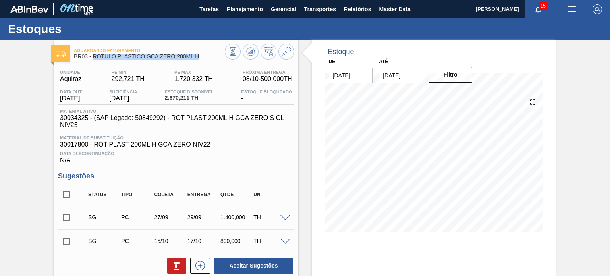
drag, startPoint x: 198, startPoint y: 58, endPoint x: 94, endPoint y: 55, distance: 103.7
click at [94, 55] on span "BR03 - RÓTULO PLÁSTICO GCA ZERO 200ML H" at bounding box center [149, 57] width 151 height 6
click at [252, 57] on button at bounding box center [251, 52] width 16 height 16
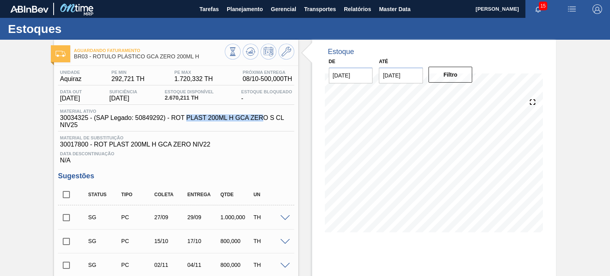
drag, startPoint x: 192, startPoint y: 120, endPoint x: 263, endPoint y: 121, distance: 70.3
click at [263, 121] on span "30034325 - (SAP Legado: 50849292) - ROT PLAST 200ML H GCA ZERO S CL NIV25" at bounding box center [178, 121] width 236 height 14
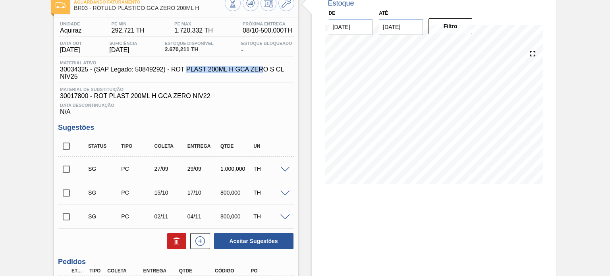
scroll to position [119, 0]
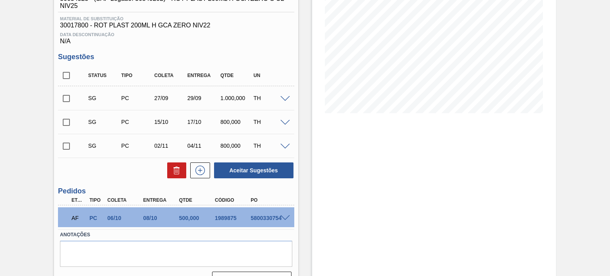
click at [281, 99] on span at bounding box center [286, 99] width 10 height 6
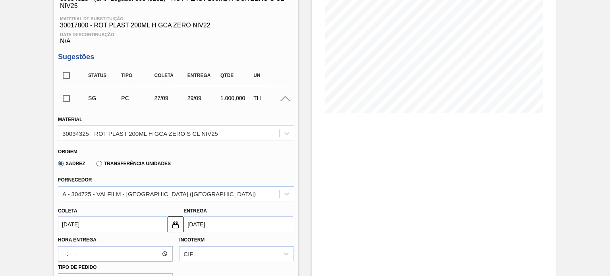
click at [283, 101] on span at bounding box center [286, 99] width 10 height 6
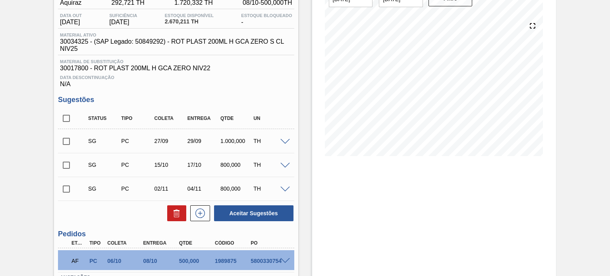
scroll to position [137, 0]
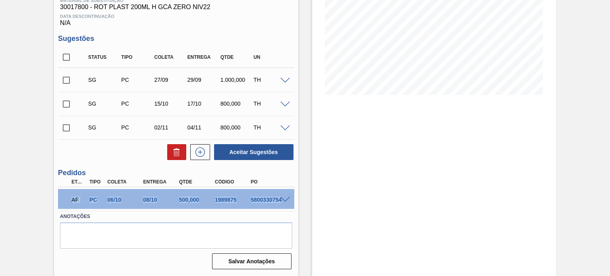
drag, startPoint x: 68, startPoint y: 198, endPoint x: 284, endPoint y: 196, distance: 215.8
click at [284, 196] on div "AF PC 06/10 08/10 500,000 1989875 5800330754" at bounding box center [176, 199] width 236 height 20
click at [227, 203] on div "1989875" at bounding box center [232, 200] width 39 height 6
click at [224, 202] on div "1989875" at bounding box center [232, 200] width 39 height 6
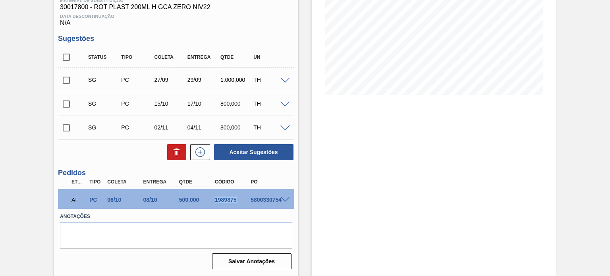
click at [224, 202] on div "1989875" at bounding box center [232, 200] width 39 height 6
click at [284, 197] on span at bounding box center [286, 200] width 10 height 6
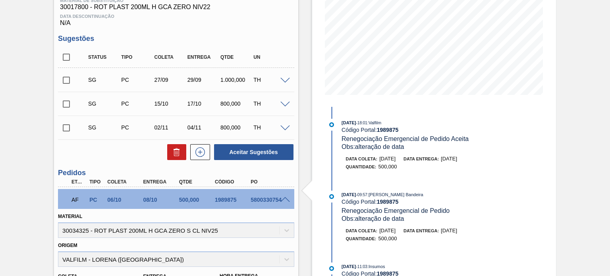
scroll to position [177, 0]
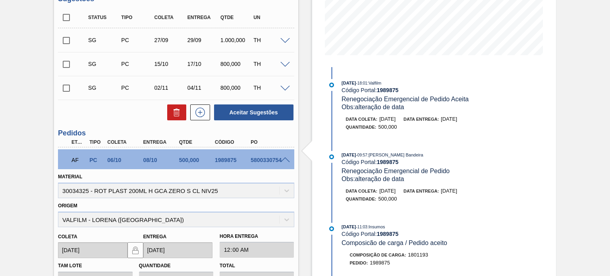
click at [319, 106] on div "Estoque De 28/08/2025 Até 31/01/2026 Filtro 28/08 Projeção de Estoque 2,520.211…" at bounding box center [434, 146] width 244 height 567
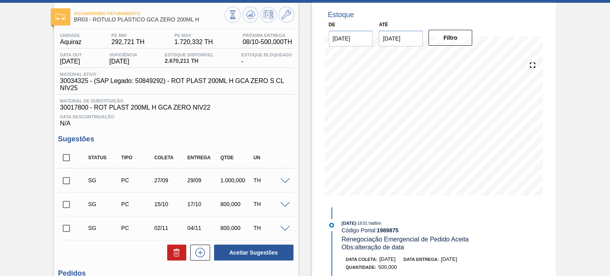
scroll to position [0, 0]
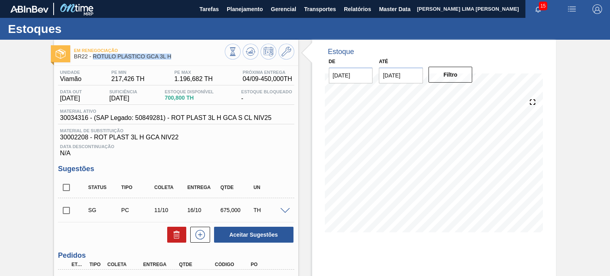
drag, startPoint x: 180, startPoint y: 57, endPoint x: 92, endPoint y: 58, distance: 87.4
click at [92, 58] on span "BR22 - RÓTULO PLÁSTICO GCA 3L H" at bounding box center [149, 57] width 151 height 6
copy span "RÓTULO PLÁSTICO GCA 3L H"
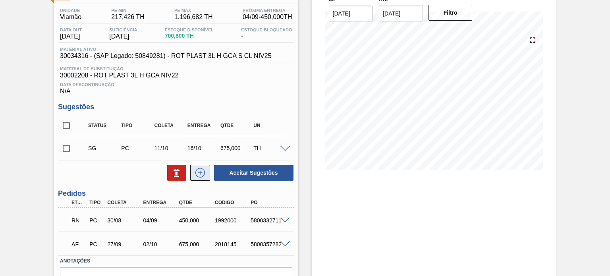
scroll to position [106, 0]
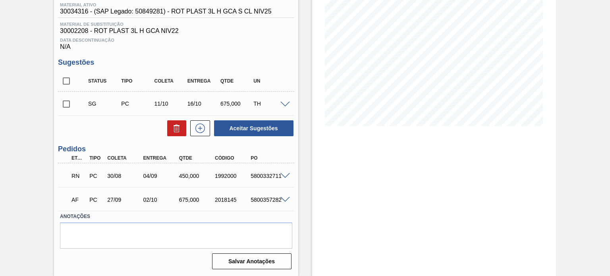
click at [290, 172] on div "RN PC 30/08 04/09 450,000 1992000 5800332711" at bounding box center [176, 175] width 236 height 20
click at [286, 176] on span at bounding box center [286, 176] width 10 height 6
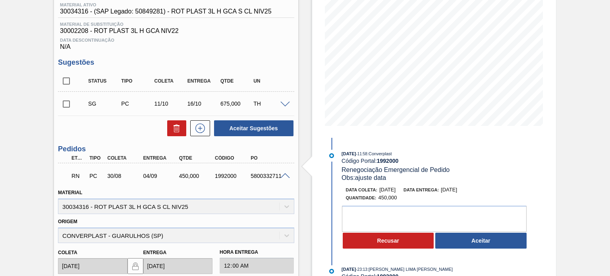
drag, startPoint x: 344, startPoint y: 157, endPoint x: 362, endPoint y: 155, distance: 18.0
click at [362, 155] on div "28/08/2025 - 11:58 : Converplast" at bounding box center [436, 154] width 189 height 8
click at [356, 155] on span "28/08/2025" at bounding box center [349, 153] width 14 height 5
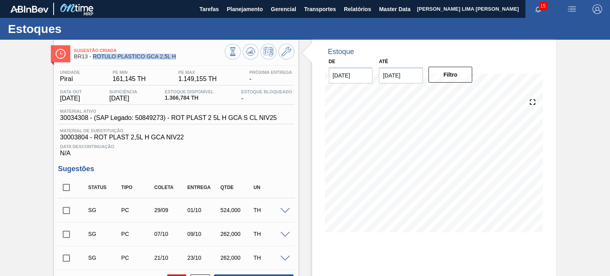
drag, startPoint x: 179, startPoint y: 58, endPoint x: 94, endPoint y: 56, distance: 84.6
click at [94, 56] on span "BR13 - RÓTULO PLÁSTICO GCA 2,5L H" at bounding box center [149, 57] width 151 height 6
copy span "RÓTULO PLÁSTICO GCA 2,5L H"
click at [288, 119] on div "Material ativo 30034308 - (SAP Legado: 50849273) - ROT PLAST 2 5L H GCA S CL NI…" at bounding box center [176, 116] width 236 height 15
